Goal: Task Accomplishment & Management: Use online tool/utility

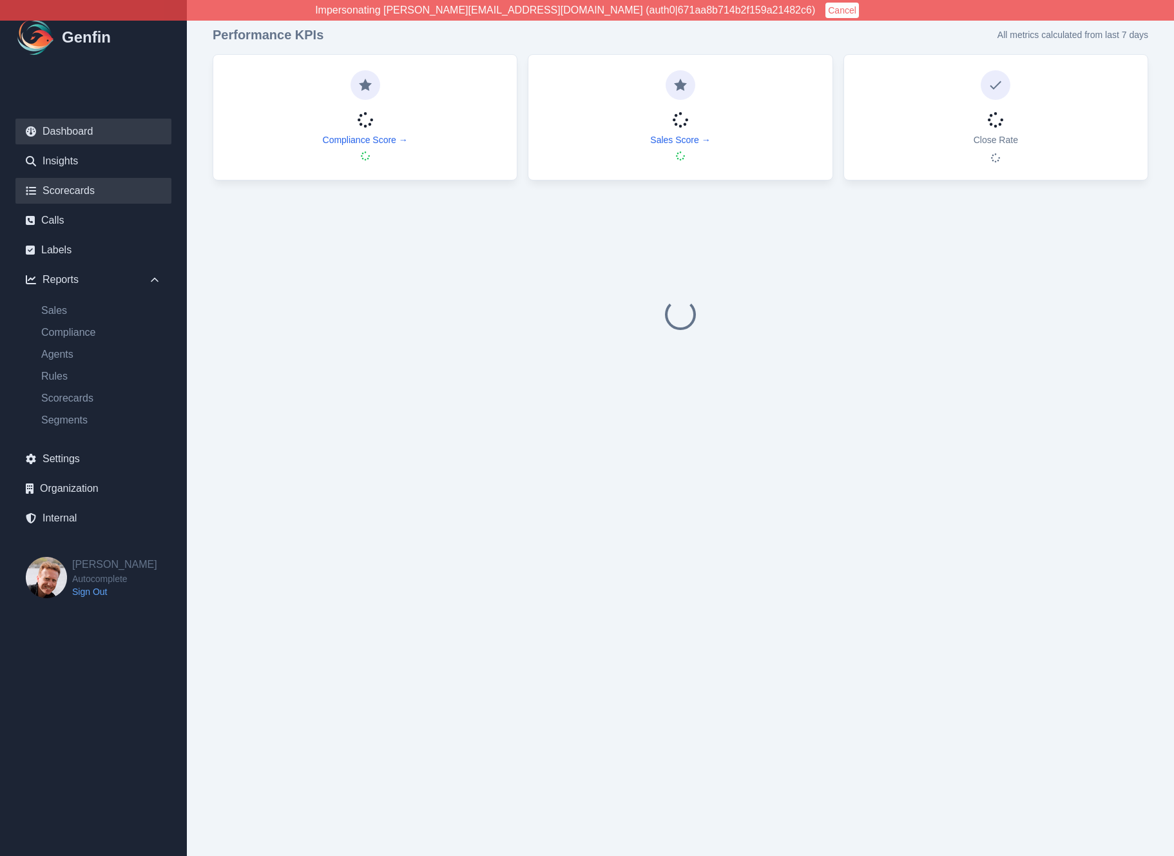
click at [91, 188] on link "Scorecards" at bounding box center [93, 191] width 156 height 26
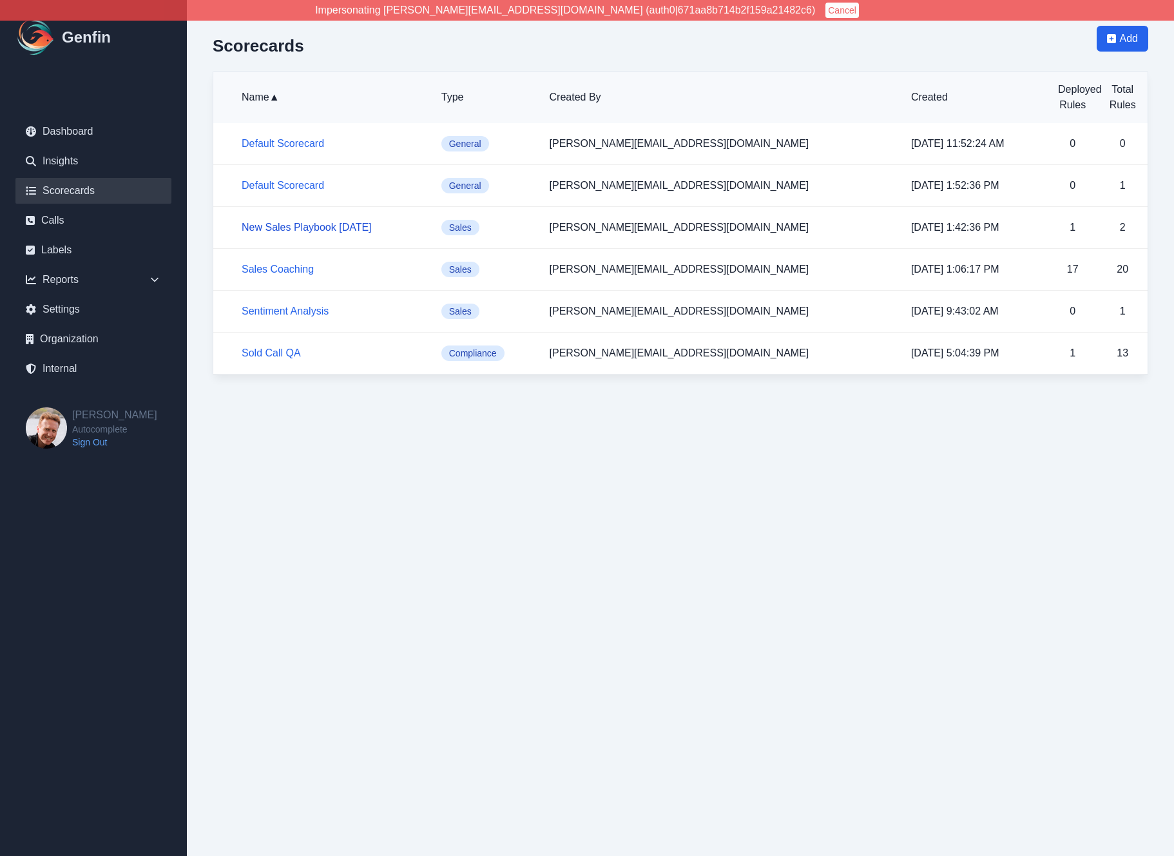
click at [263, 227] on link "New Sales Playbook August 2025" at bounding box center [307, 227] width 130 height 11
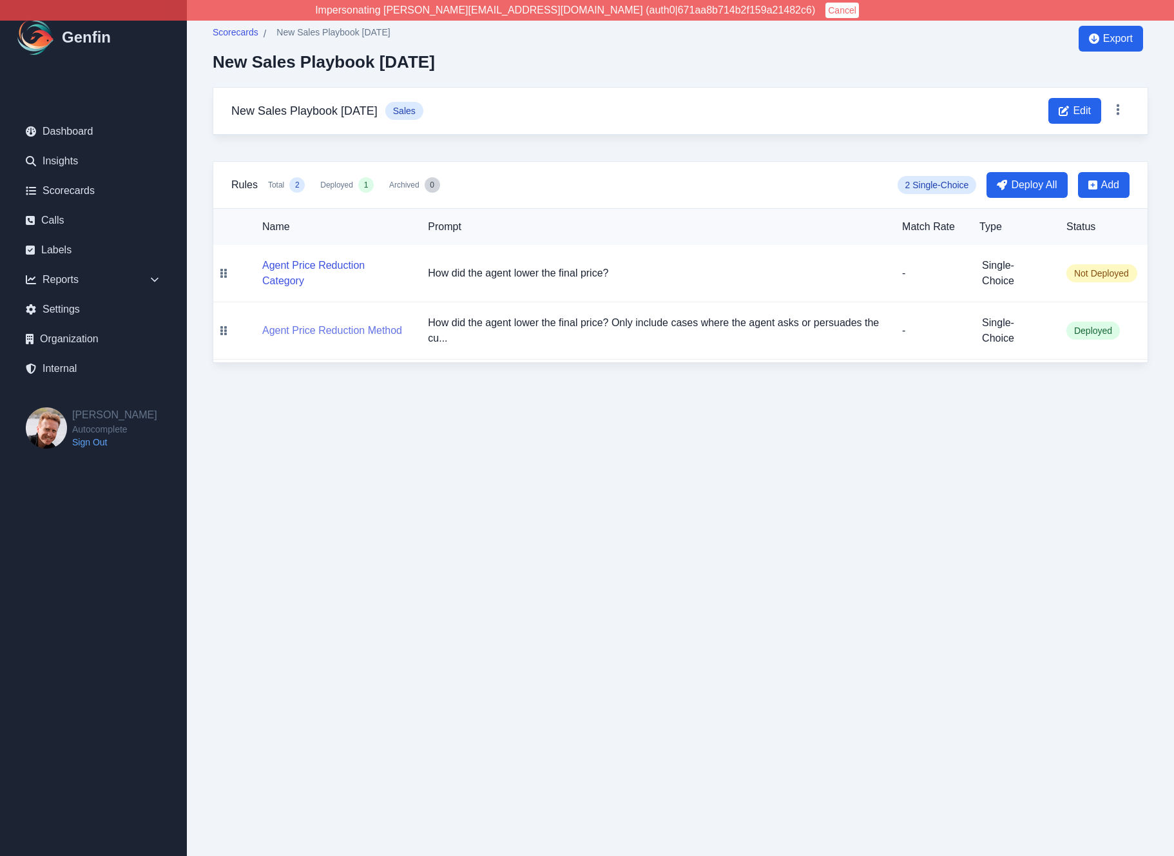
click at [316, 329] on button "Agent Price Reduction Method" at bounding box center [332, 330] width 140 height 15
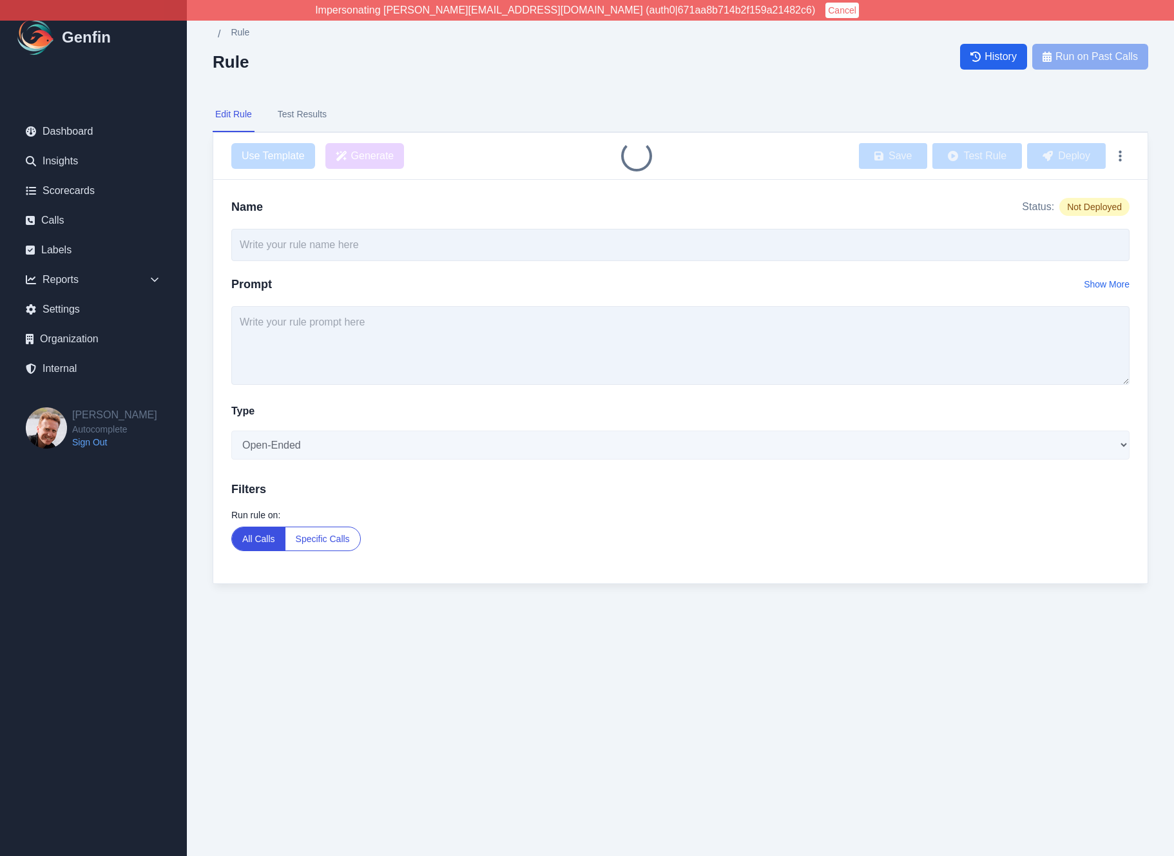
type input "Agent Price Reduction Method"
type textarea "How did the agent lower the final price? Only include cases where the agent ask…"
select select "Single-Choice"
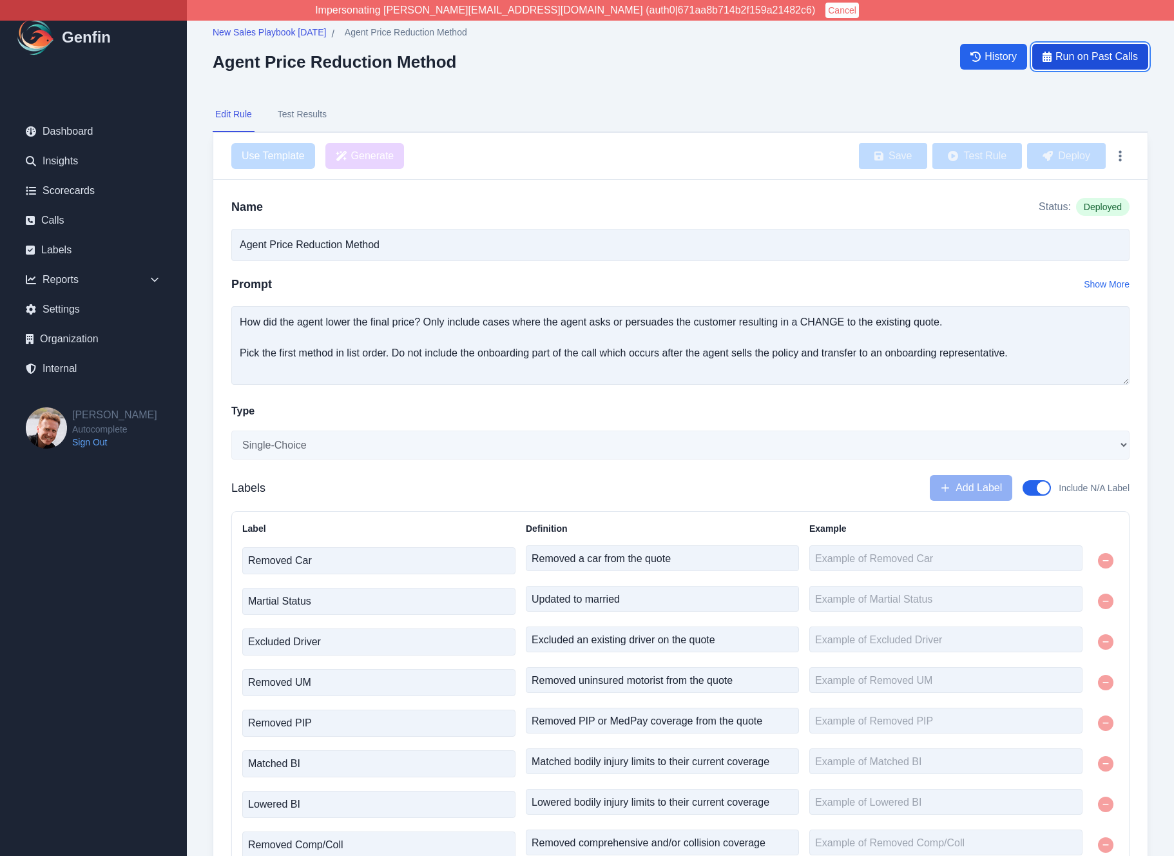
click at [1075, 56] on span "Run on Past Calls" at bounding box center [1097, 56] width 82 height 15
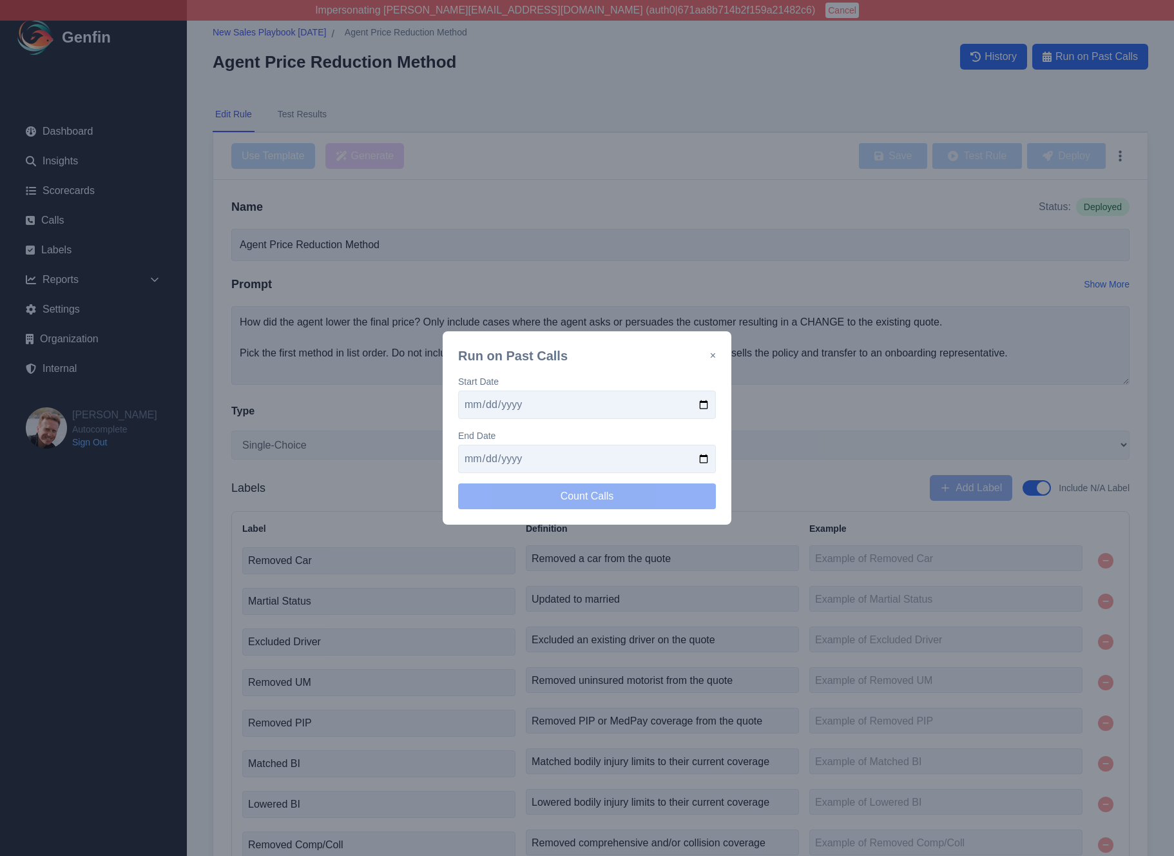
click at [704, 405] on input "date" at bounding box center [587, 405] width 258 height 28
type input "[DATE]"
click at [703, 461] on input "date" at bounding box center [587, 459] width 258 height 28
type input "[DATE]"
click at [595, 496] on button "Count Calls" at bounding box center [587, 496] width 258 height 26
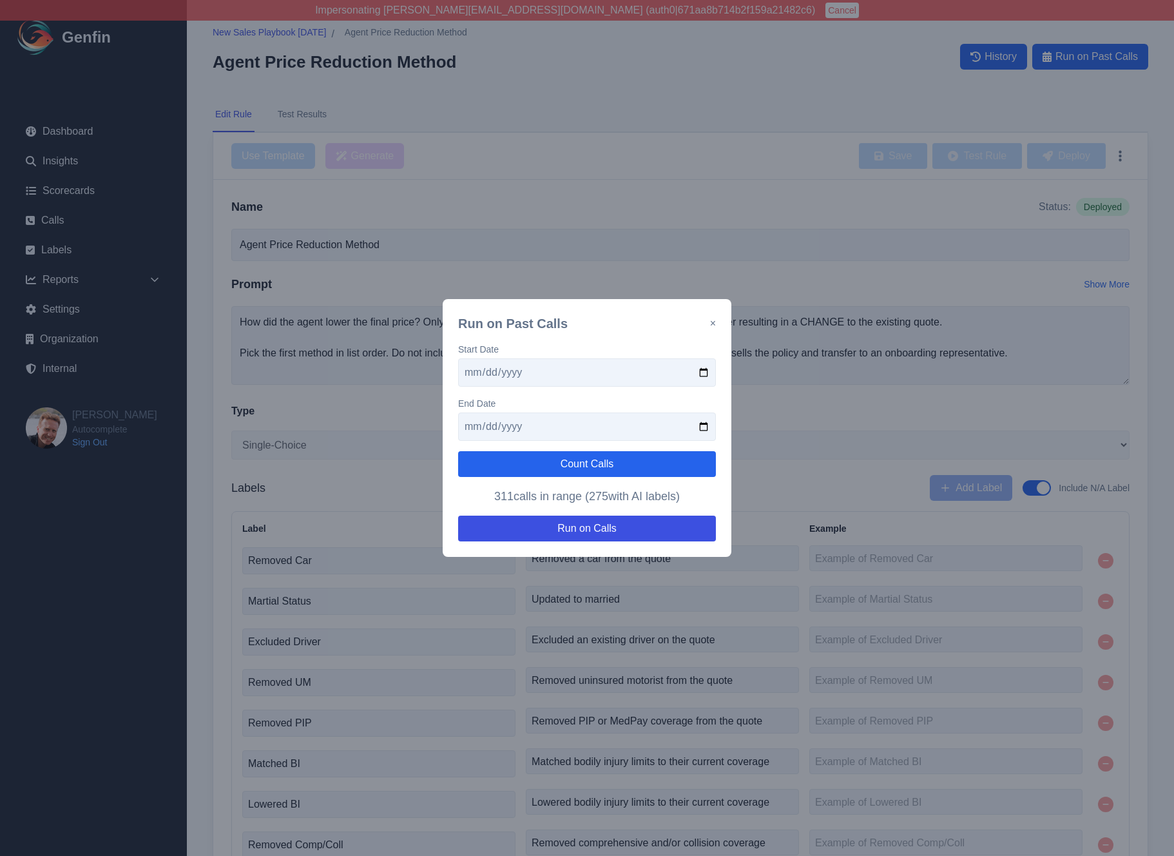
click at [166, 251] on div "Run on Past Calls × Start Date 2025-08-07 End Date 2025-08-07 Count Calls 311 c…" at bounding box center [587, 428] width 1174 height 856
click at [97, 285] on div "Run on Past Calls × Start Date 2025-08-07 End Date 2025-08-07 Count Calls 311 c…" at bounding box center [587, 428] width 1174 height 856
click at [712, 324] on button "×" at bounding box center [713, 323] width 6 height 15
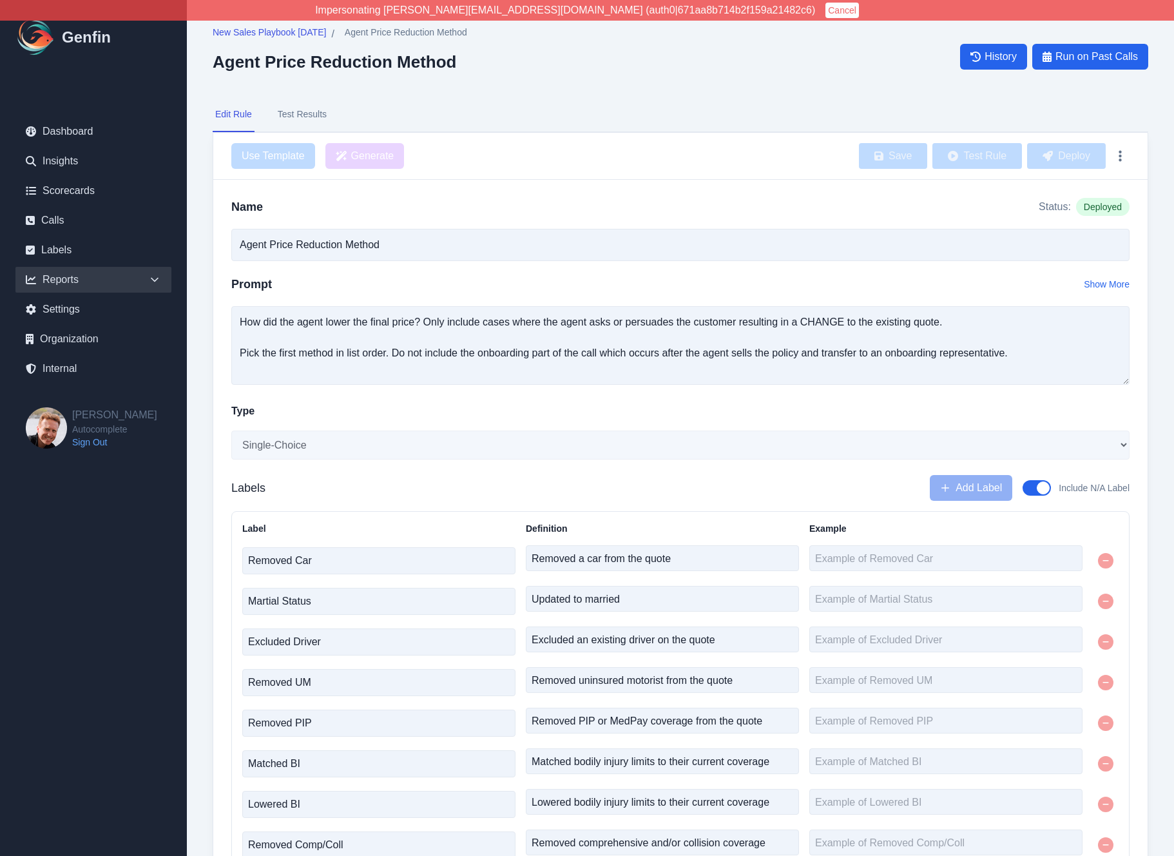
click at [132, 283] on div "Reports" at bounding box center [93, 280] width 156 height 26
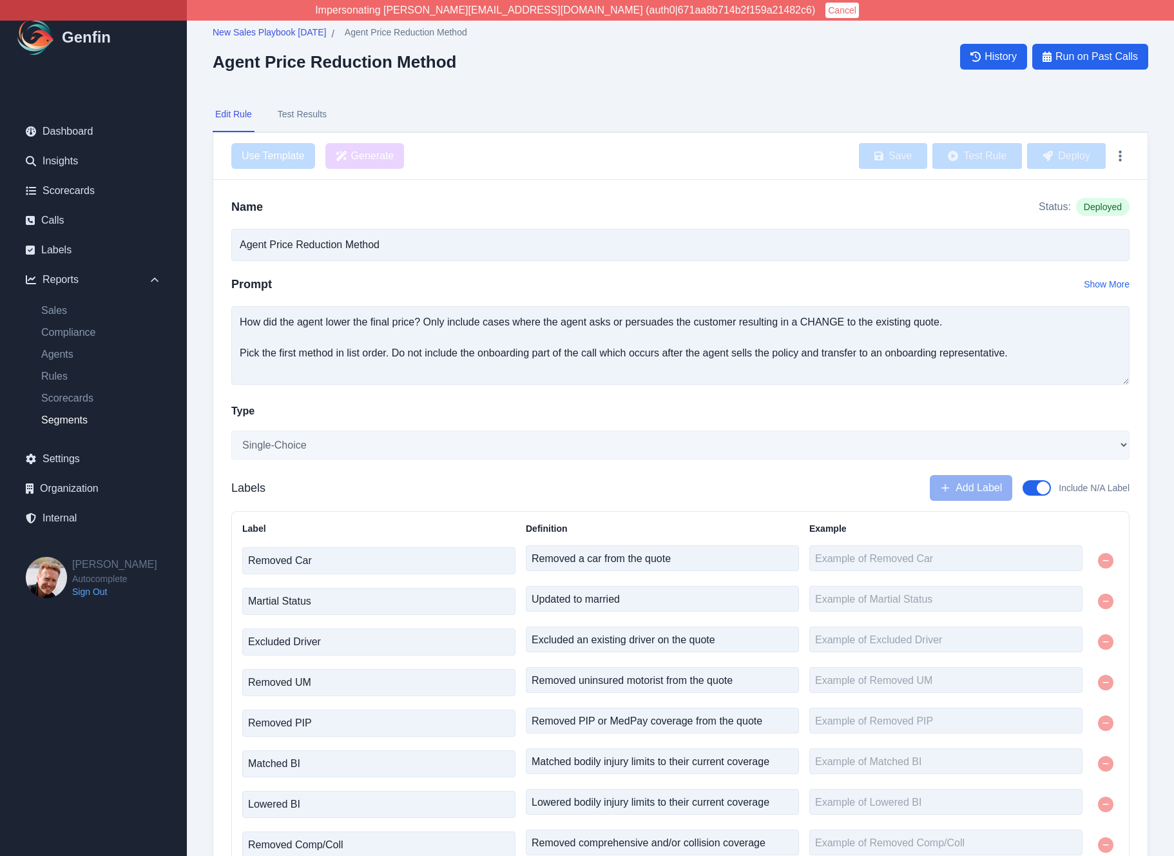
click at [66, 425] on link "Segments" at bounding box center [101, 419] width 140 height 15
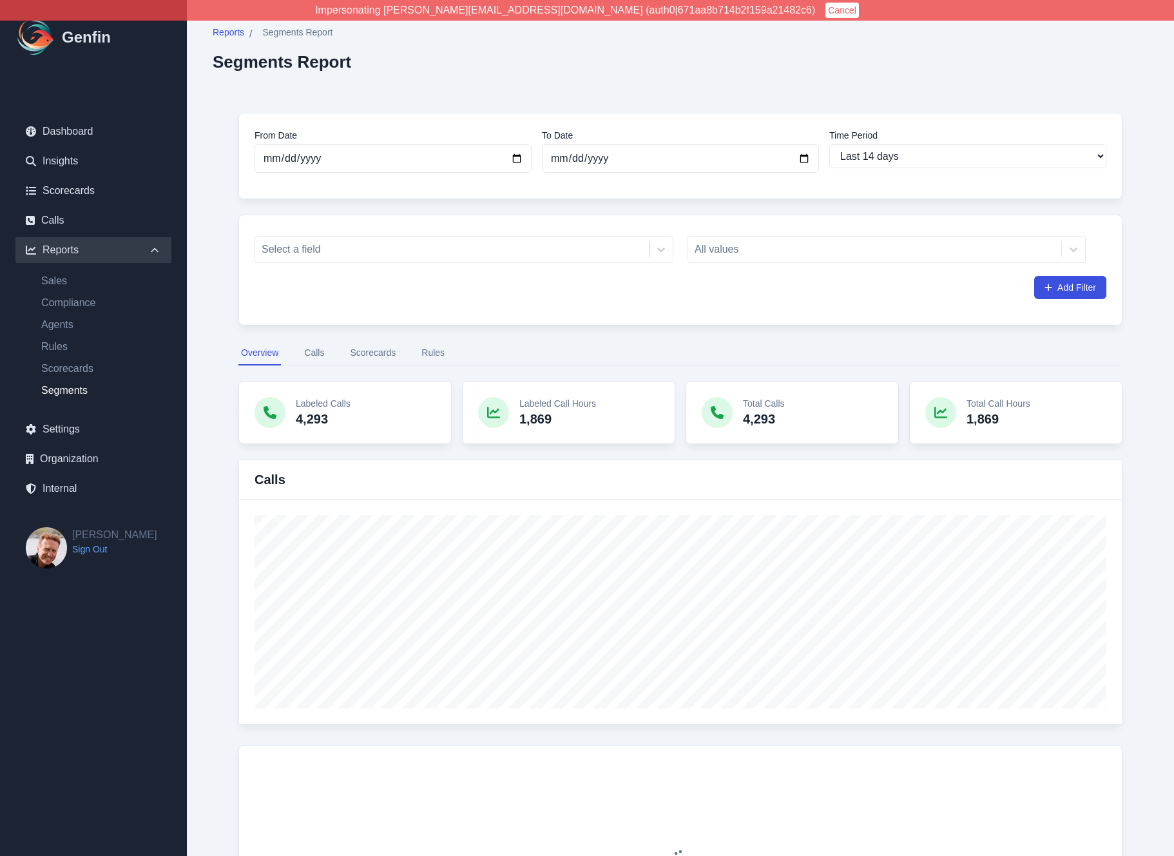
select select "14"
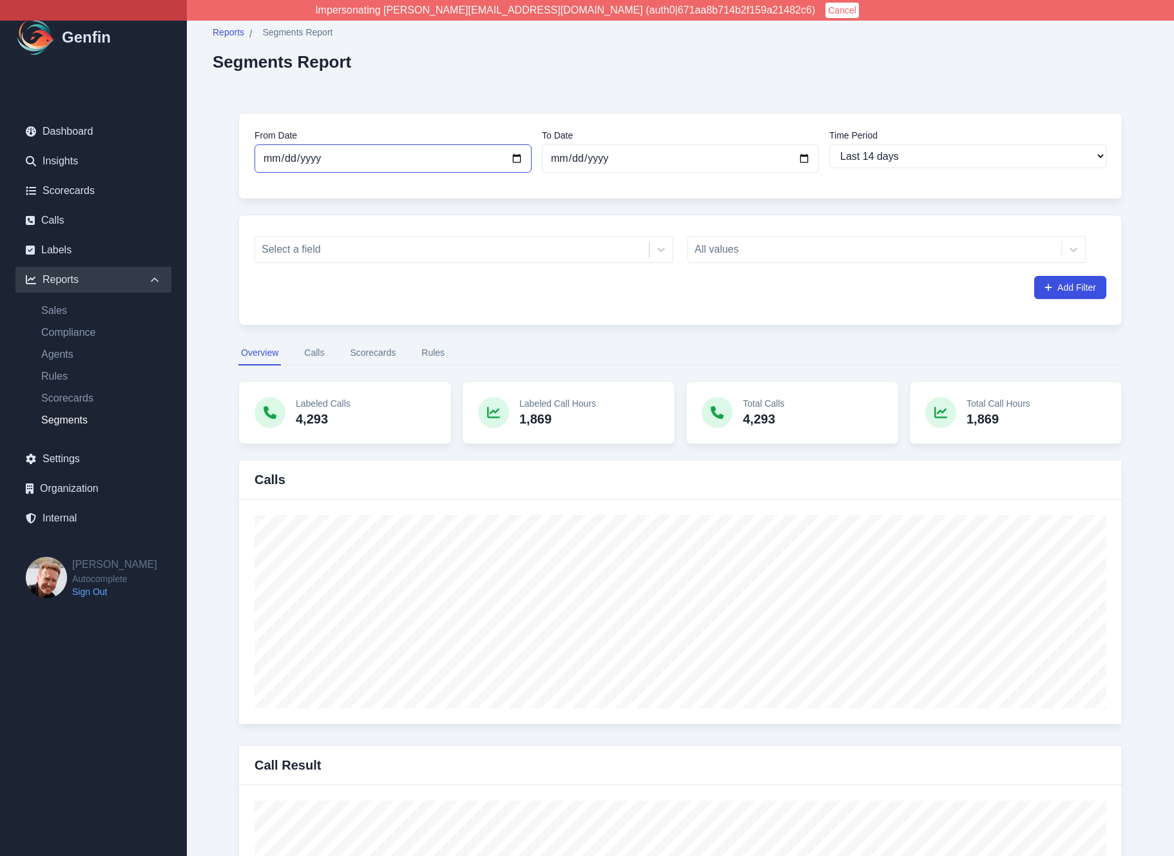
click at [293, 162] on input "[DATE]" at bounding box center [393, 158] width 277 height 28
click at [511, 157] on input "[DATE]" at bounding box center [393, 158] width 277 height 28
type input "[DATE]"
select select "custom"
click at [808, 158] on input "[DATE]" at bounding box center [680, 158] width 277 height 28
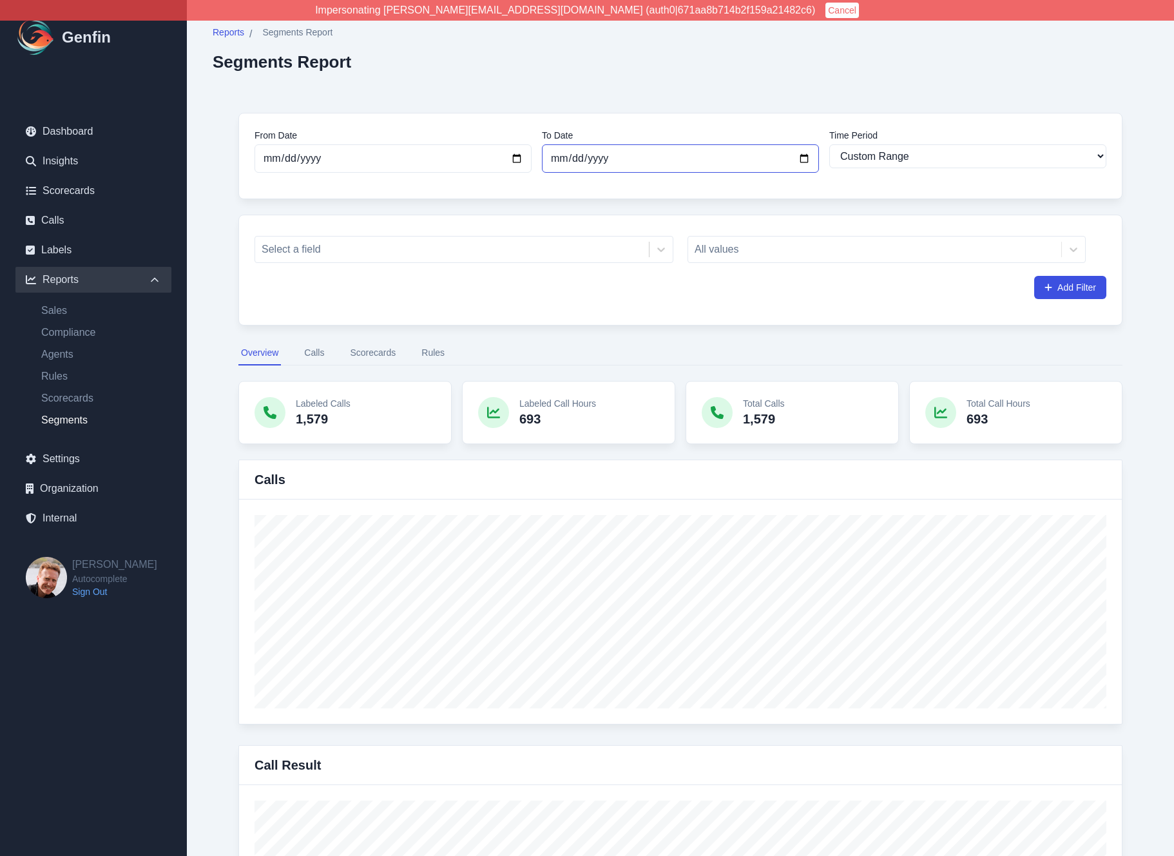
type input "[DATE]"
click at [427, 362] on button "Rules" at bounding box center [433, 353] width 28 height 24
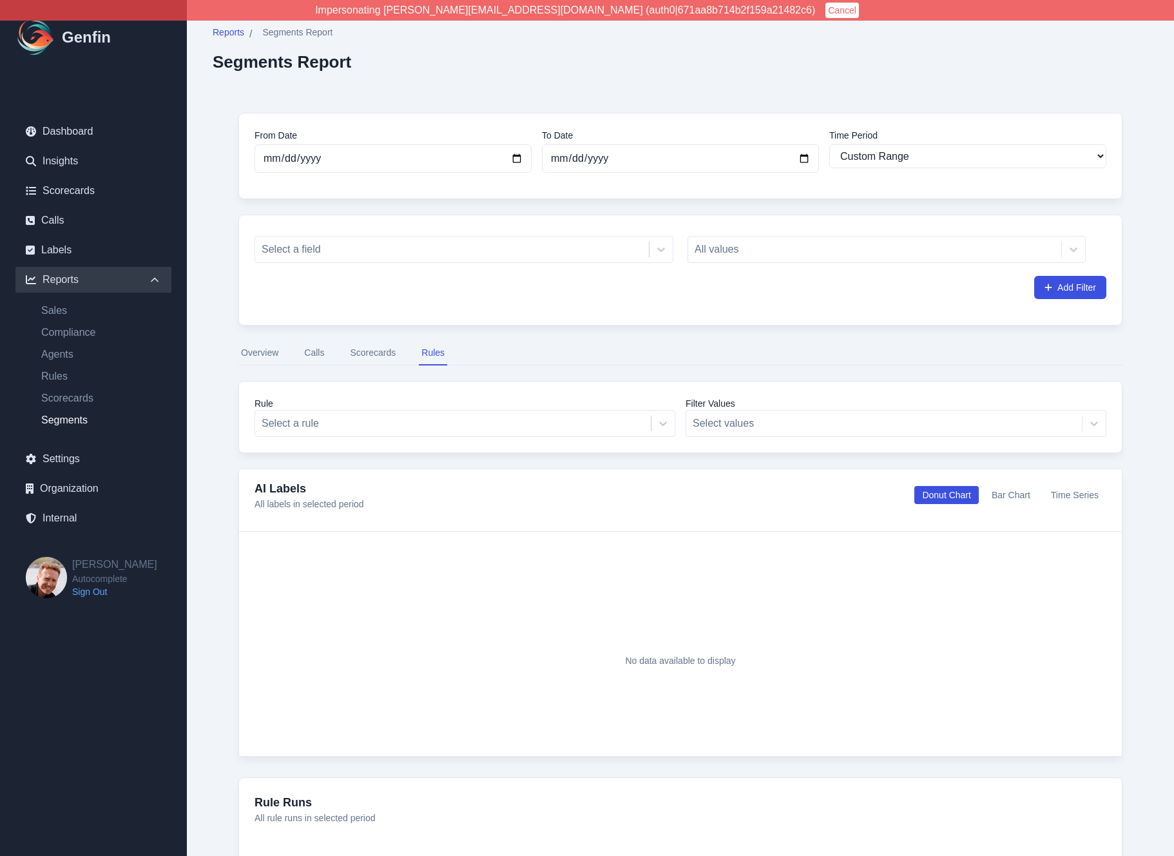
click at [333, 347] on nav "Overview Calls Scorecards Rules" at bounding box center [680, 353] width 884 height 24
click at [337, 344] on nav "Overview Calls Scorecards Rules" at bounding box center [680, 353] width 884 height 24
click at [319, 351] on button "Calls" at bounding box center [314, 353] width 25 height 24
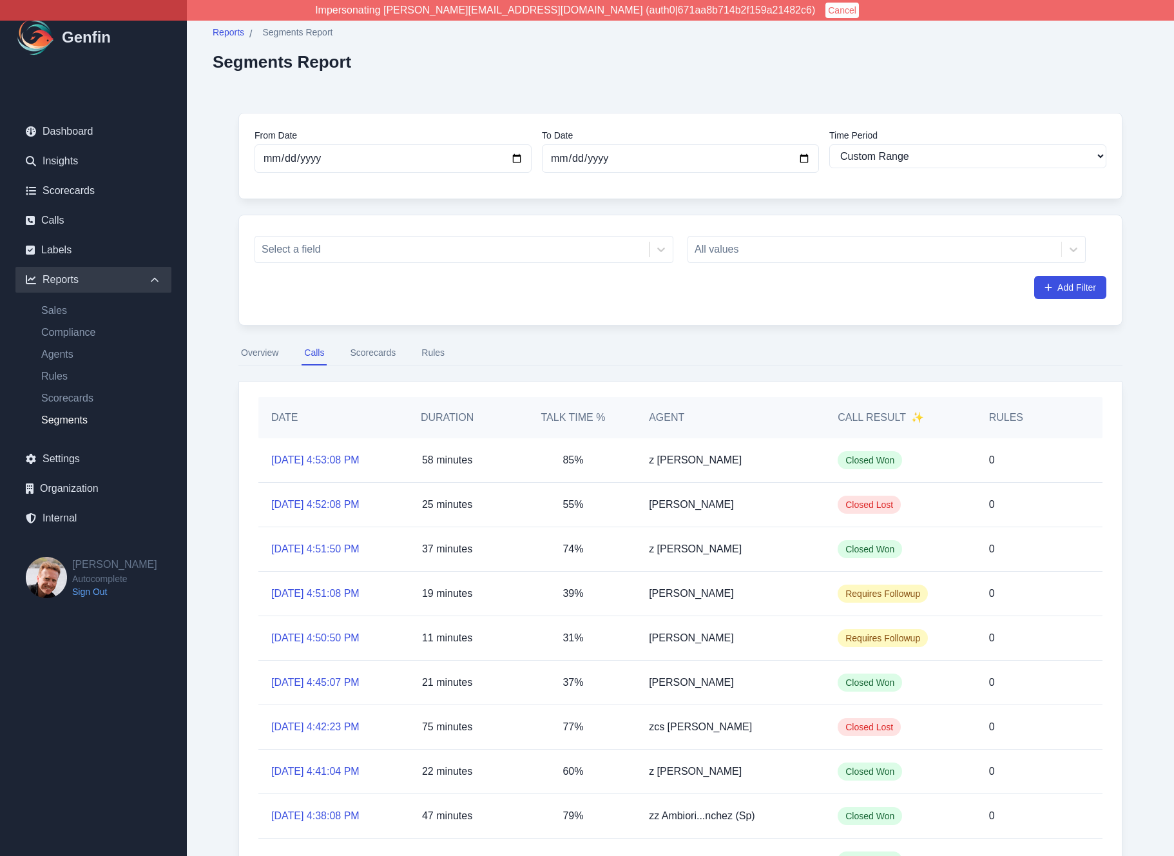
scroll to position [126, 0]
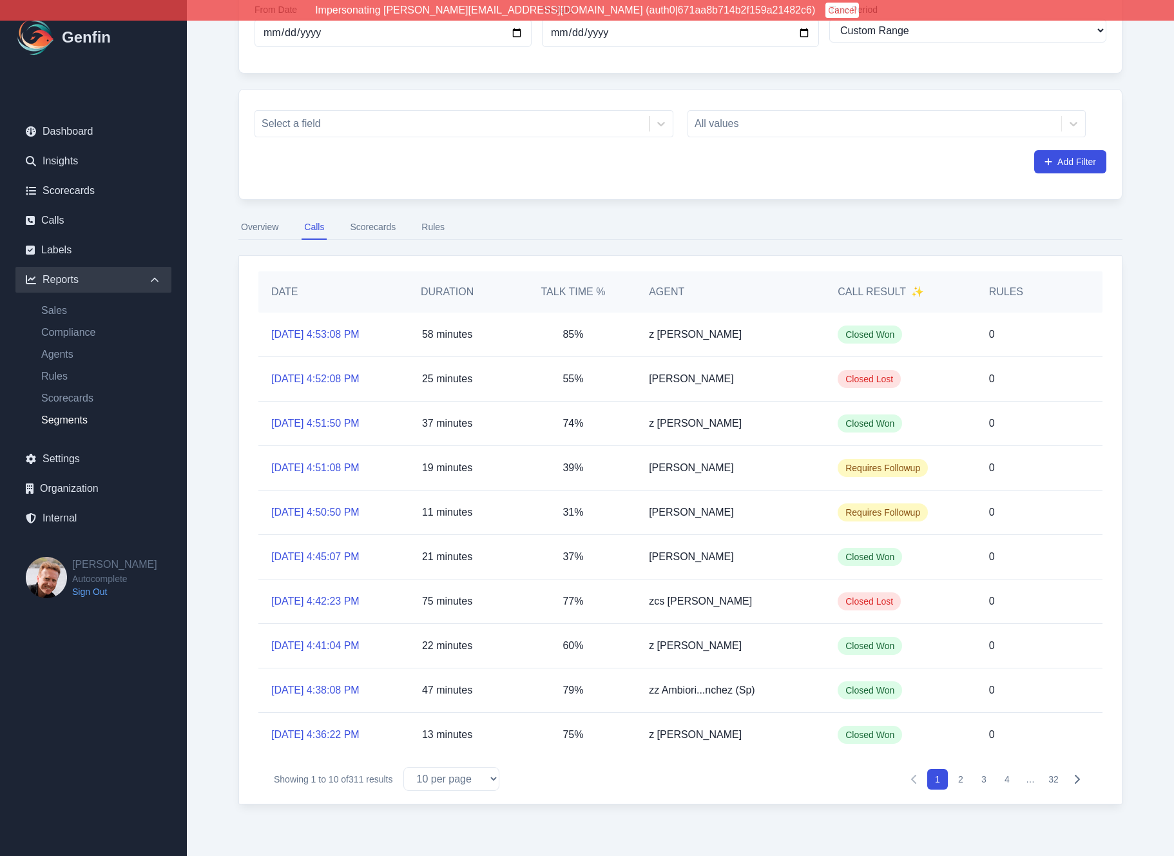
click at [428, 235] on button "Rules" at bounding box center [433, 227] width 28 height 24
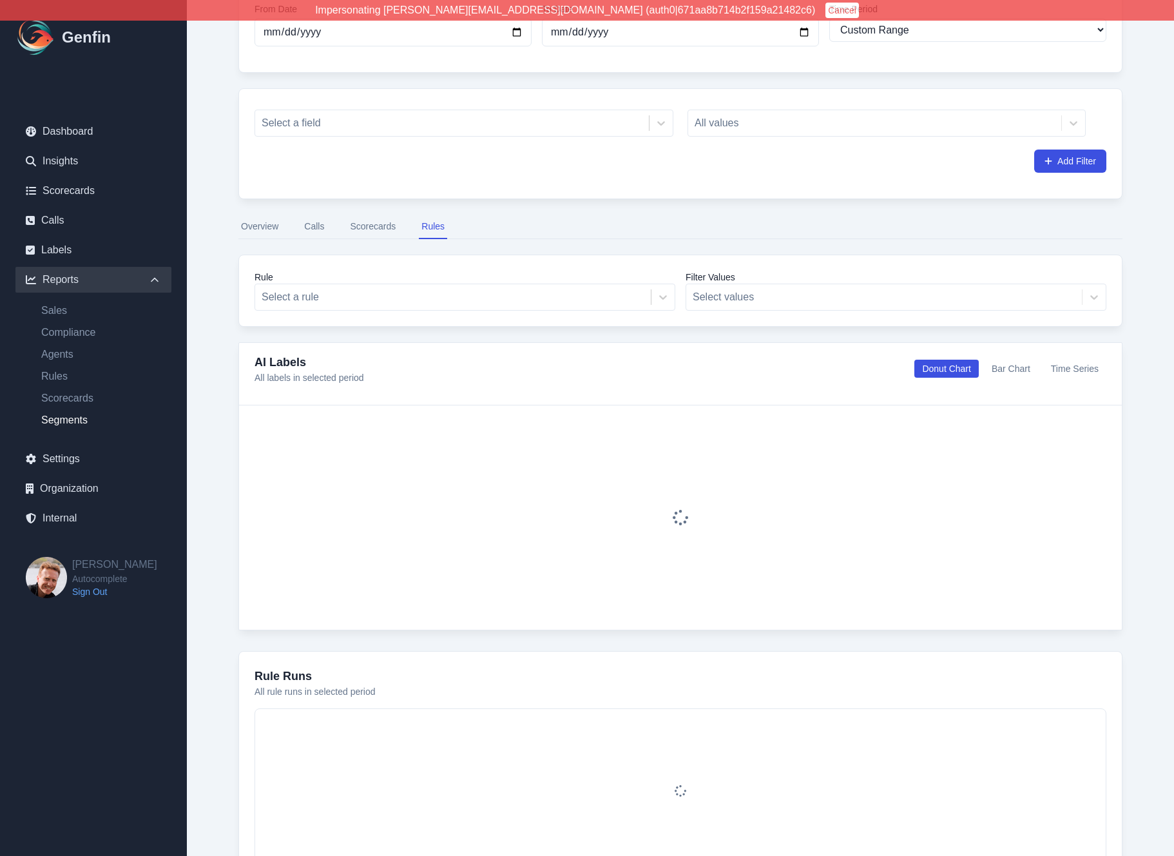
scroll to position [103, 0]
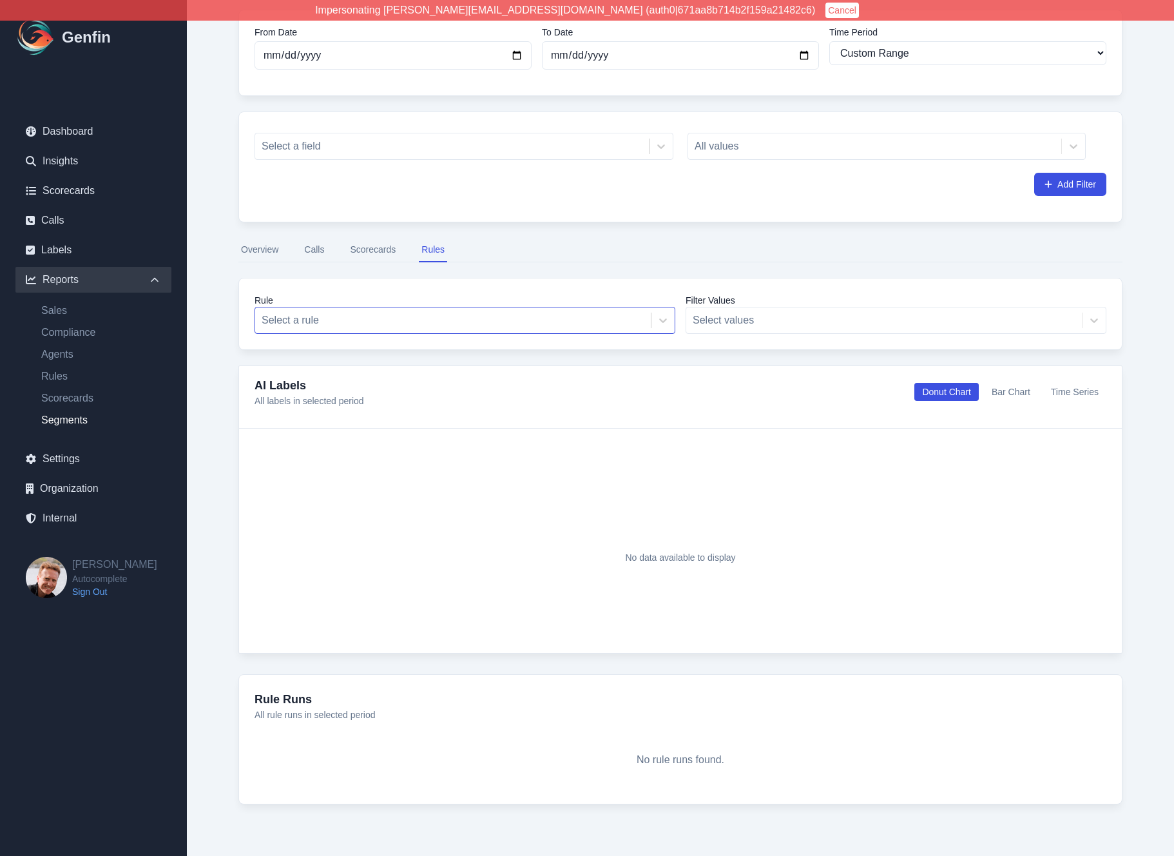
click at [392, 327] on div at bounding box center [453, 320] width 383 height 18
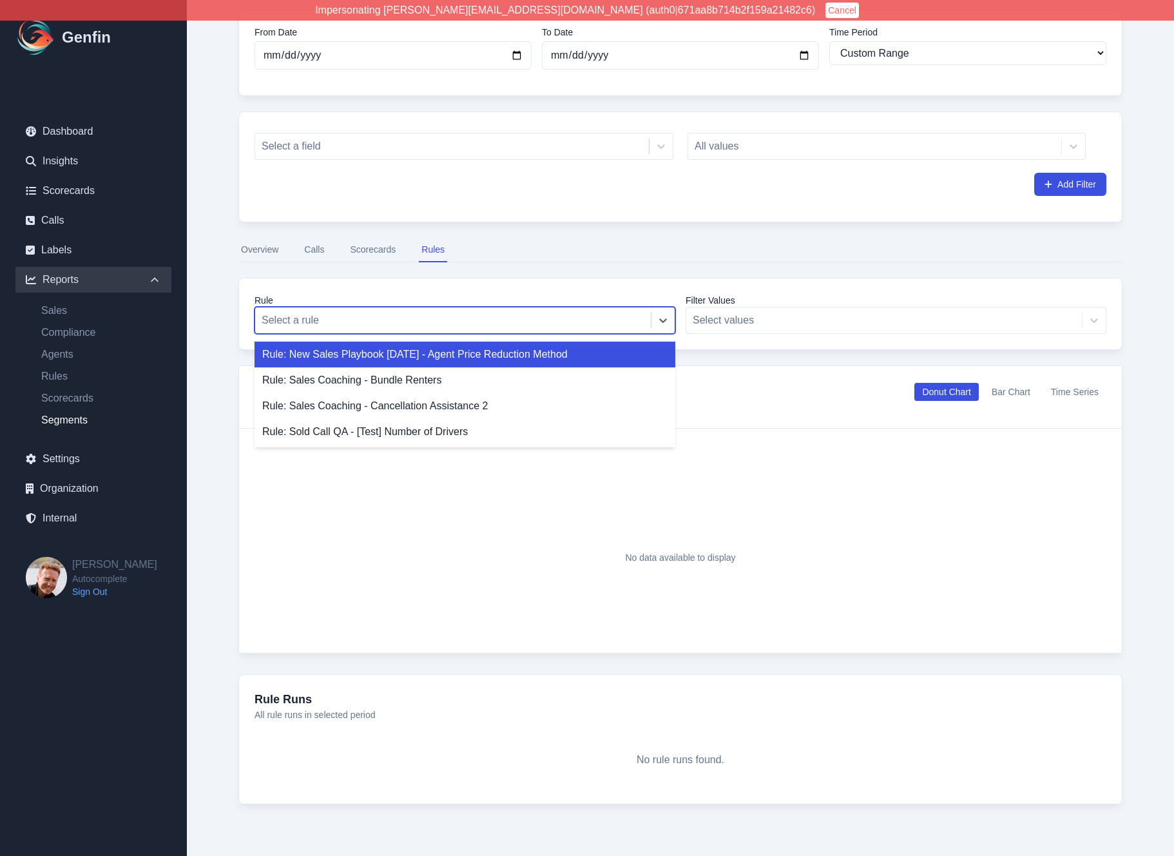
click at [385, 352] on div "Rule: New Sales Playbook [DATE] - Agent Price Reduction Method" at bounding box center [465, 355] width 421 height 26
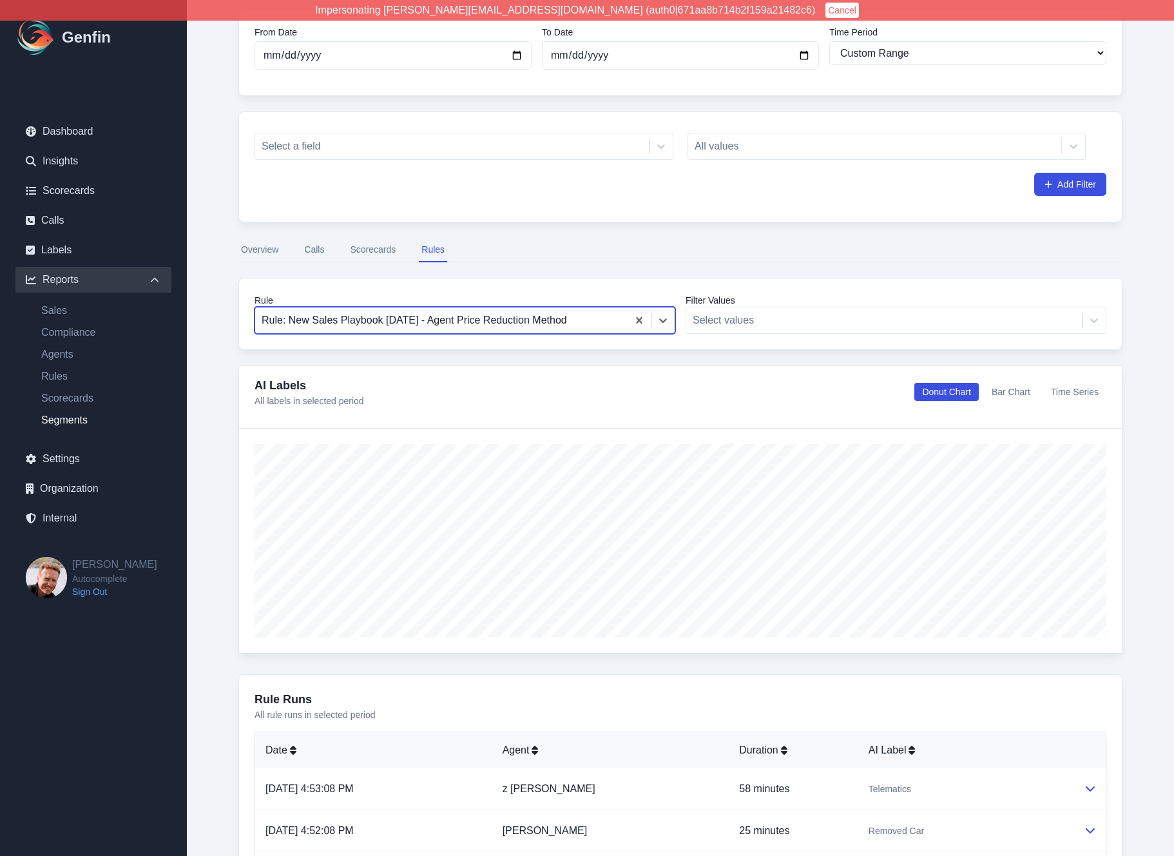
scroll to position [569, 0]
